Goal: Information Seeking & Learning: Learn about a topic

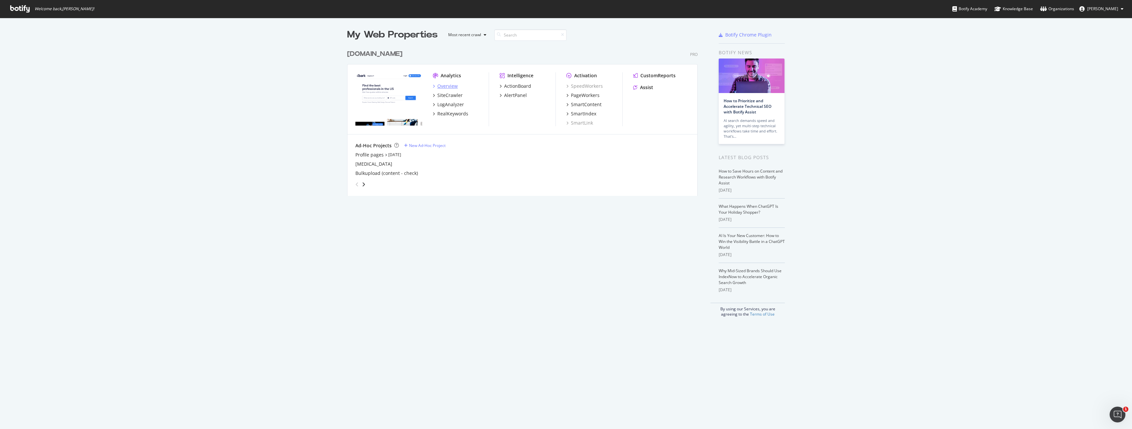
click at [448, 87] on div "Overview" at bounding box center [447, 86] width 20 height 7
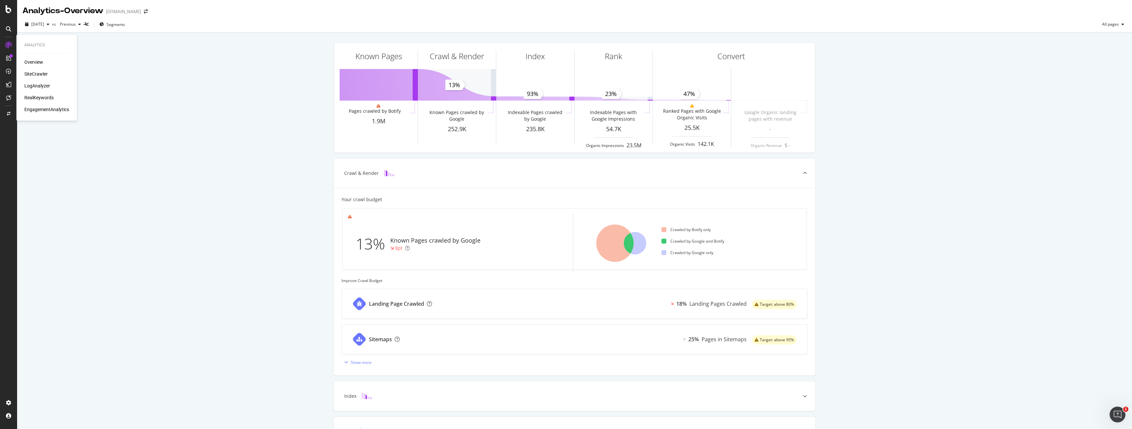
click at [3, 43] on link at bounding box center [9, 45] width 16 height 11
click at [44, 99] on div "RealKeywords" at bounding box center [38, 97] width 29 height 7
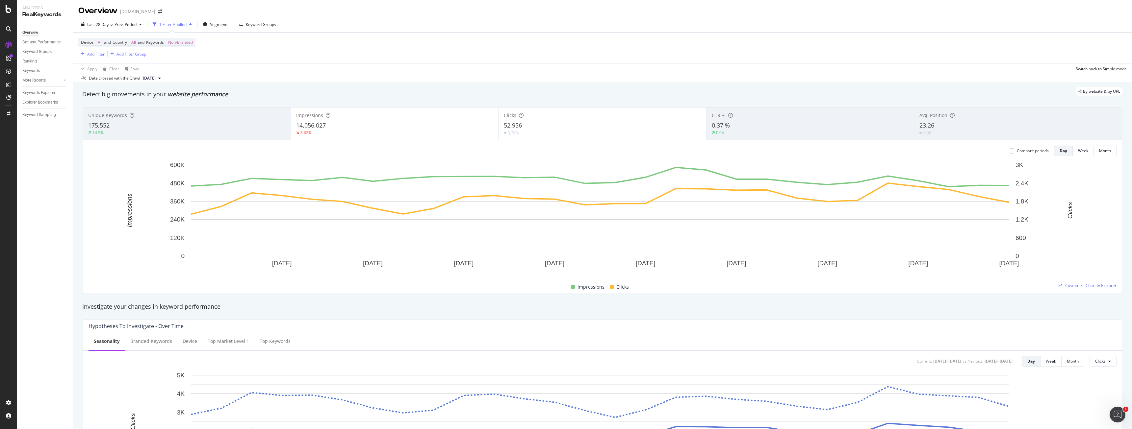
click at [423, 66] on div "Apply Clear Save Switch back to Simple mode" at bounding box center [602, 68] width 1059 height 11
click at [115, 24] on span "vs Prev. Period" at bounding box center [124, 25] width 26 height 6
click at [109, 46] on div "Last 7 Days" at bounding box center [105, 46] width 21 height 6
type input "[DATE]"
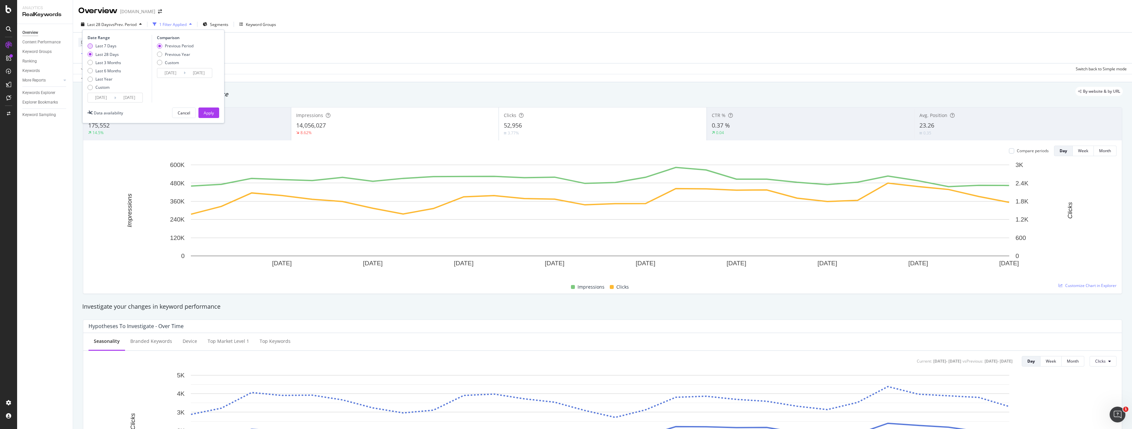
type input "[DATE]"
click at [213, 118] on button "Apply" at bounding box center [208, 113] width 21 height 11
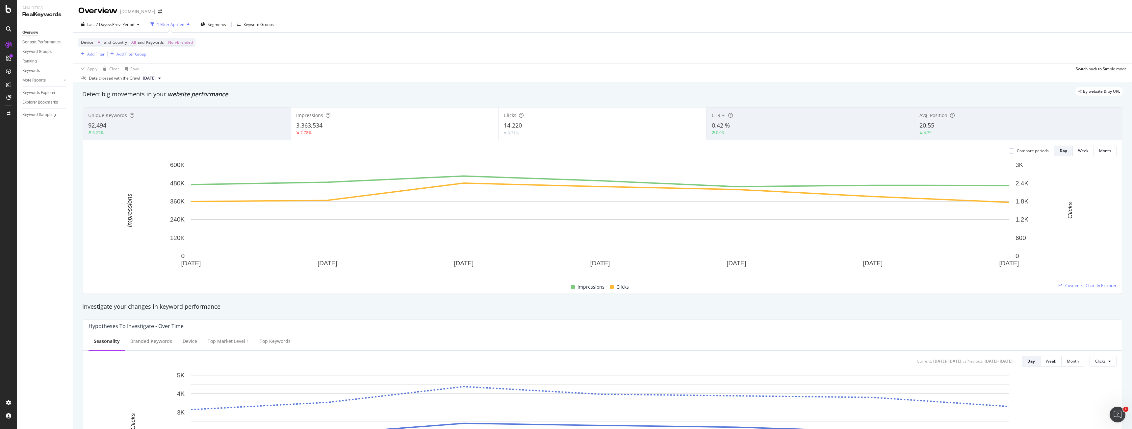
click at [210, 19] on div "Last 7 Days vs Prev. Period 1 Filter Applied Segments Keyword Groups Device = A…" at bounding box center [602, 49] width 1059 height 66
click at [212, 23] on span "Segments" at bounding box center [217, 25] width 18 height 6
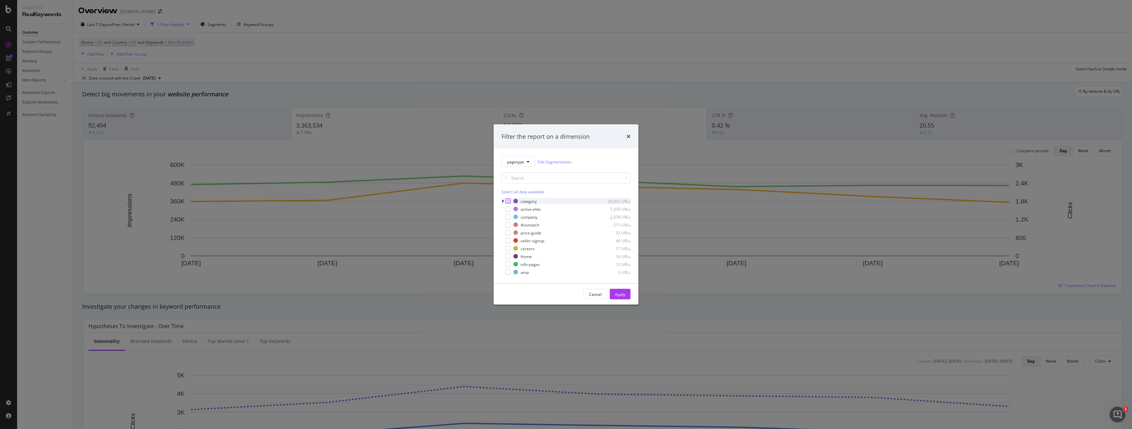
click at [509, 203] on div "modal" at bounding box center [508, 201] width 5 height 5
drag, startPoint x: 618, startPoint y: 292, endPoint x: 590, endPoint y: 299, distance: 29.5
click at [618, 292] on div "Apply" at bounding box center [620, 295] width 10 height 6
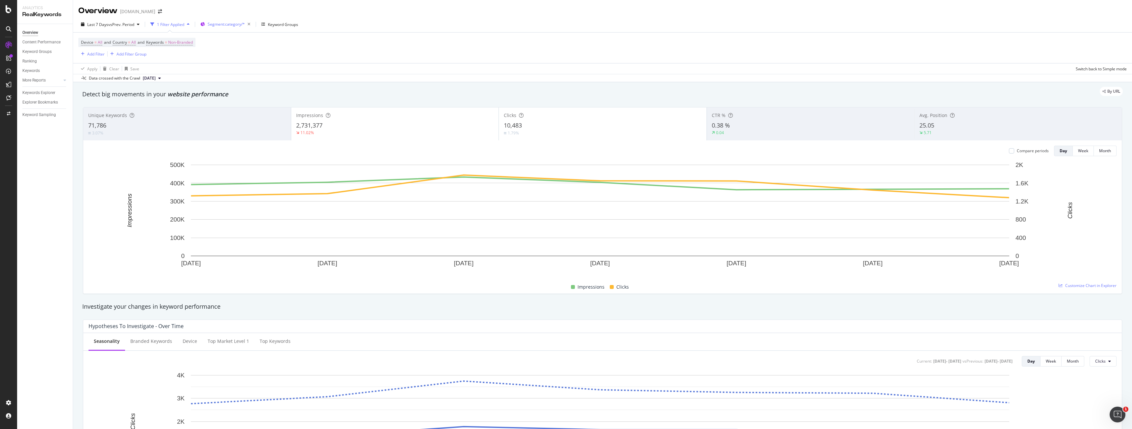
click at [220, 25] on span "Segment: category/*" at bounding box center [226, 24] width 37 height 6
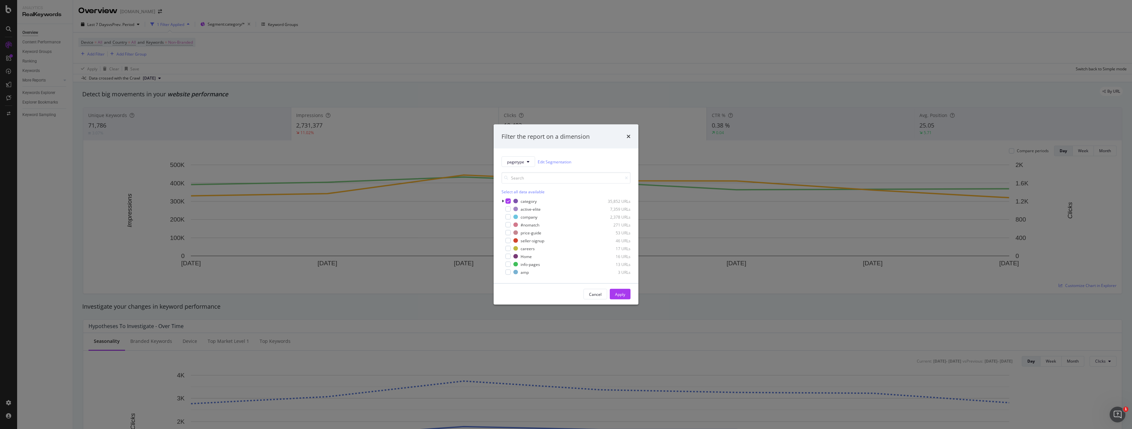
click at [486, 75] on div "Filter the report on a dimension pagetype Edit Segmentation Select all data ava…" at bounding box center [566, 214] width 1132 height 429
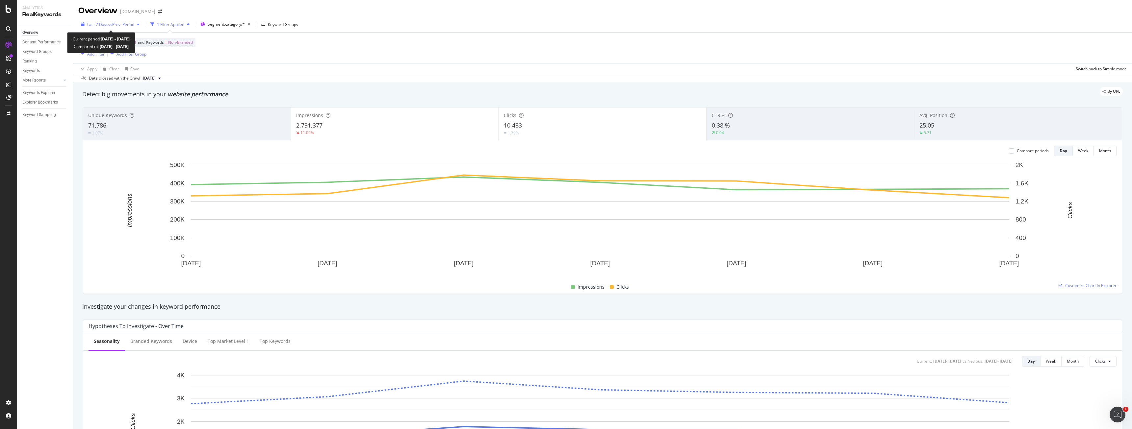
click at [117, 27] on span "vs Prev. Period" at bounding box center [121, 25] width 26 height 6
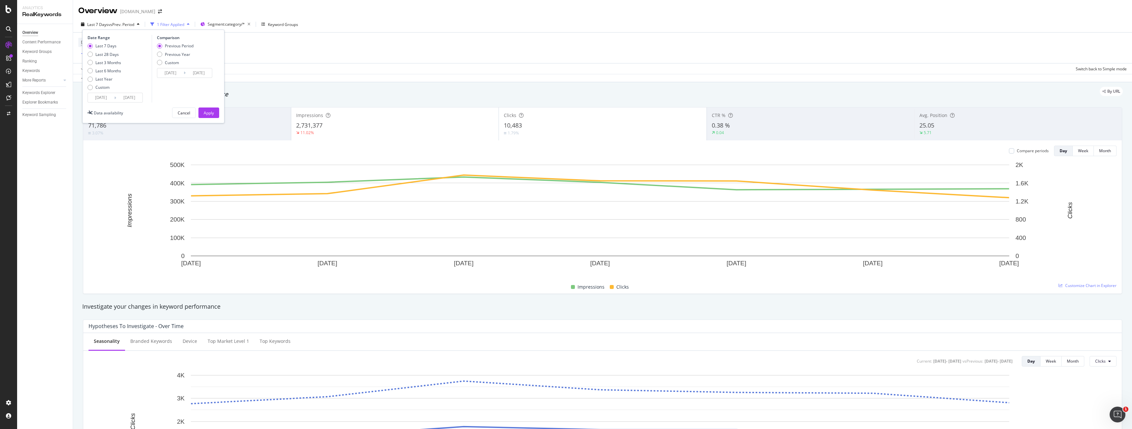
click at [113, 66] on div "Last 7 Days Last 28 Days Last 3 Months Last 6 Months Last Year Custom" at bounding box center [105, 68] width 34 height 50
click at [113, 72] on div "Last 6 Months" at bounding box center [108, 71] width 26 height 6
type input "[DATE]"
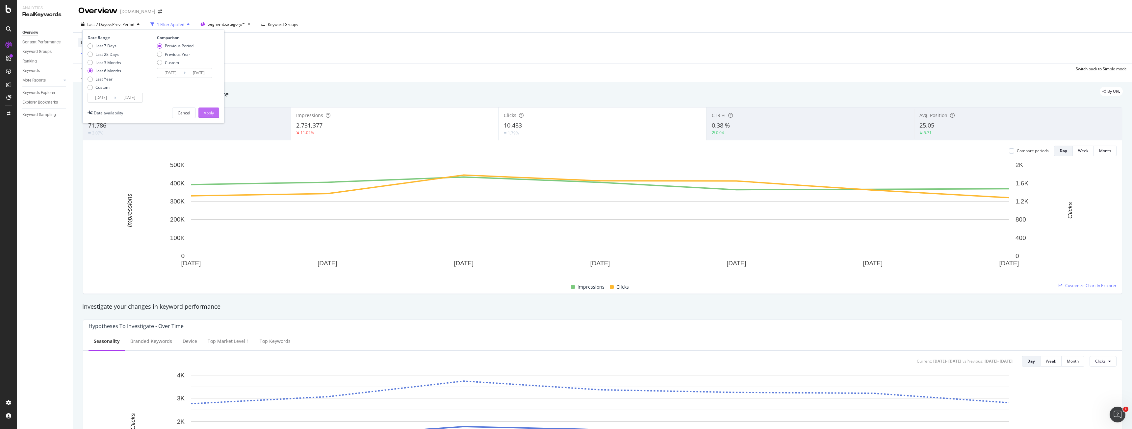
click at [210, 113] on div "Apply" at bounding box center [209, 113] width 10 height 6
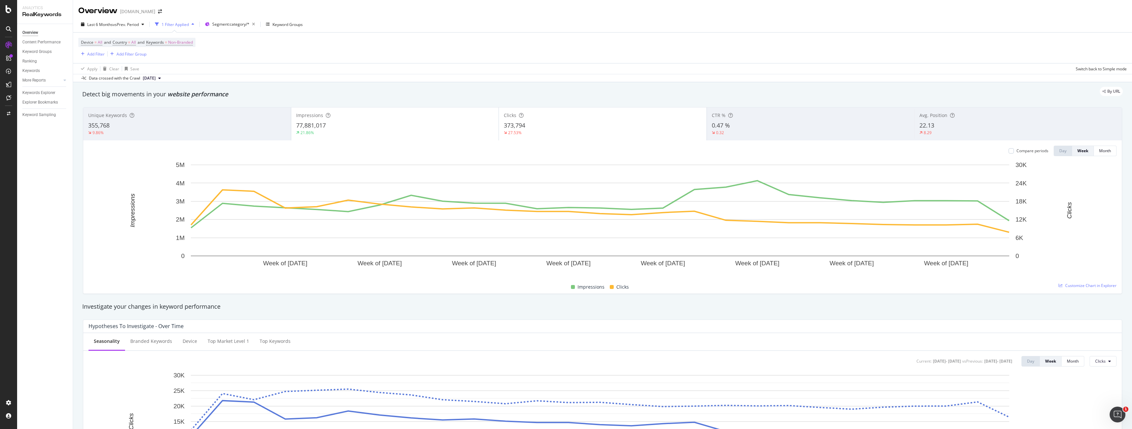
click at [1009, 154] on div "Compare periods" at bounding box center [1029, 151] width 40 height 11
click at [1009, 153] on div at bounding box center [1011, 150] width 5 height 5
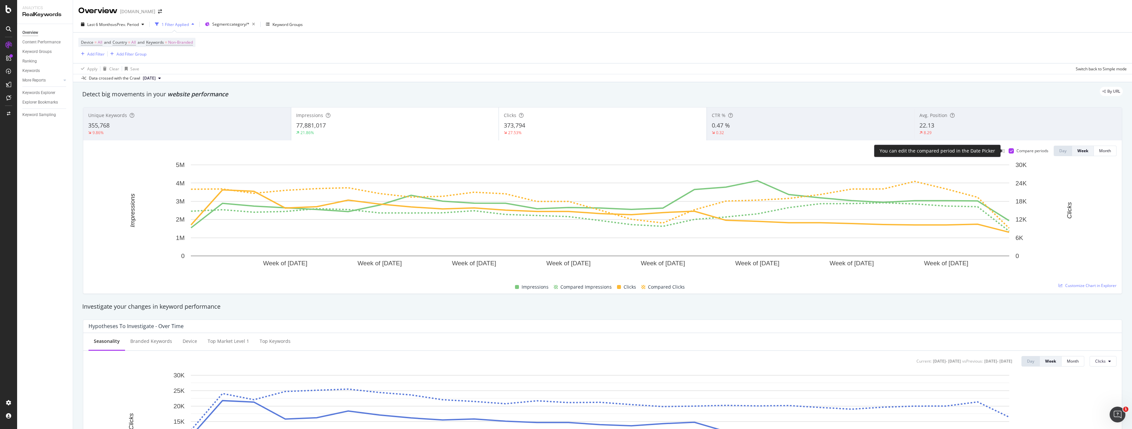
click at [1009, 153] on div at bounding box center [1011, 150] width 5 height 5
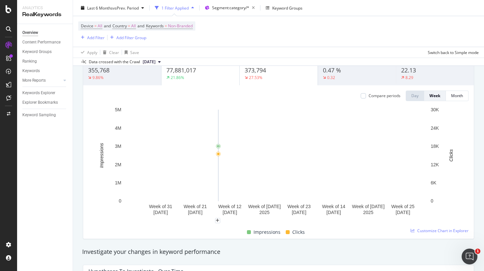
scroll to position [33, 0]
